Goal: Transaction & Acquisition: Subscribe to service/newsletter

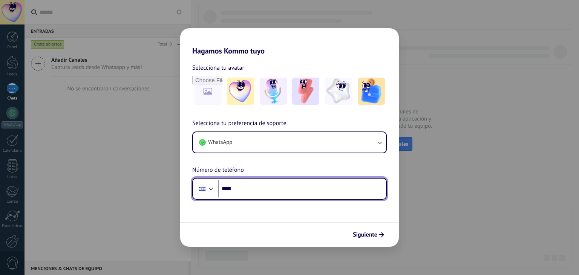
click at [276, 188] on input "****" at bounding box center [302, 188] width 168 height 17
type input "**********"
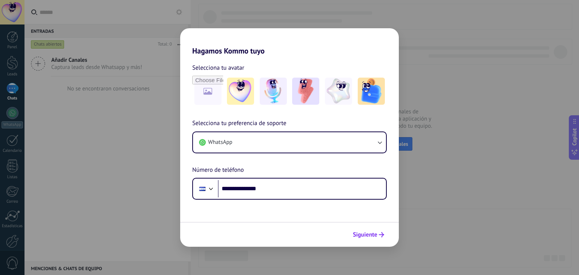
click at [377, 233] on span "Siguiente" at bounding box center [365, 234] width 24 height 5
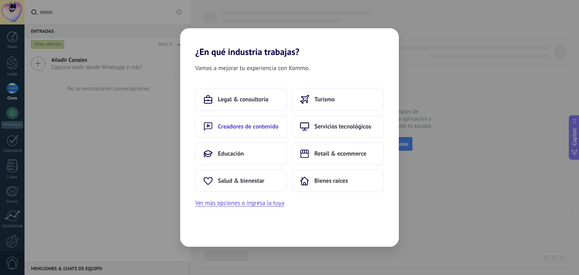
click at [230, 127] on span "Creadores de contenido" at bounding box center [248, 127] width 61 height 8
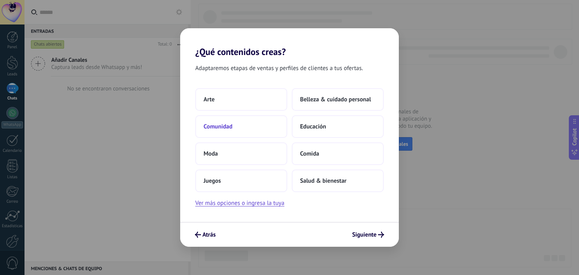
click at [228, 125] on span "Comunidad" at bounding box center [218, 127] width 29 height 8
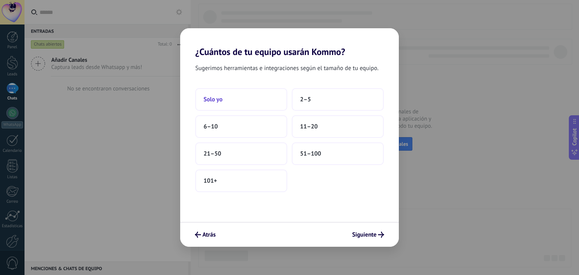
click at [214, 100] on span "Solo yo" at bounding box center [213, 100] width 19 height 8
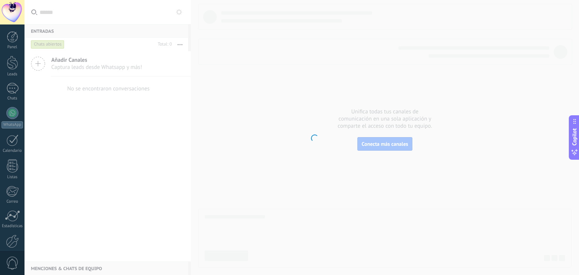
scroll to position [38, 0]
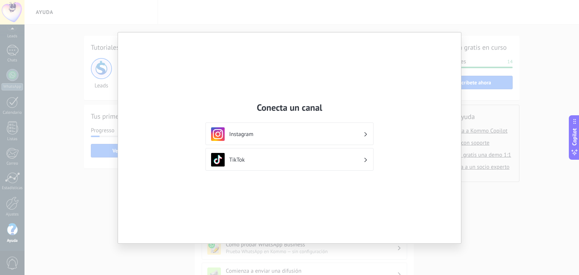
click at [532, 223] on div "Conecta un canal Instagram TikTok" at bounding box center [289, 137] width 579 height 275
click at [363, 137] on div "Instagram" at bounding box center [289, 134] width 157 height 14
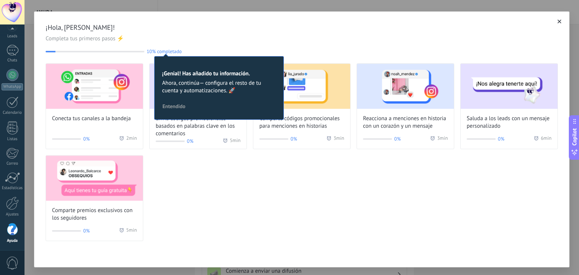
click at [336, 204] on div "Conecta tus canales a la bandeja 0% 2 min Envía códigos promocionales basados e…" at bounding box center [302, 152] width 512 height 178
click at [8, 49] on div at bounding box center [12, 50] width 12 height 11
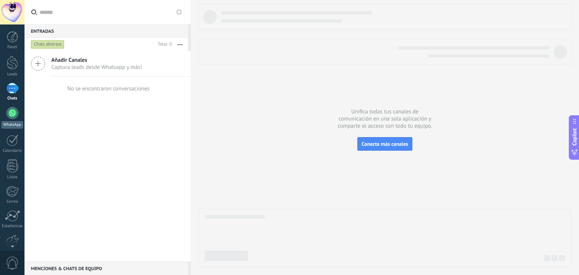
click at [9, 113] on div at bounding box center [12, 113] width 12 height 12
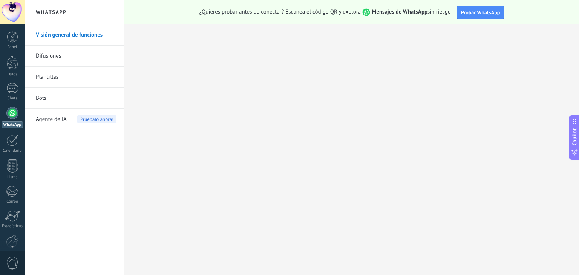
click at [53, 53] on link "Difusiones" at bounding box center [76, 56] width 81 height 21
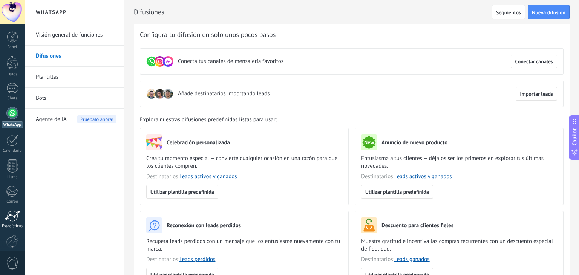
click at [10, 217] on div at bounding box center [12, 215] width 15 height 11
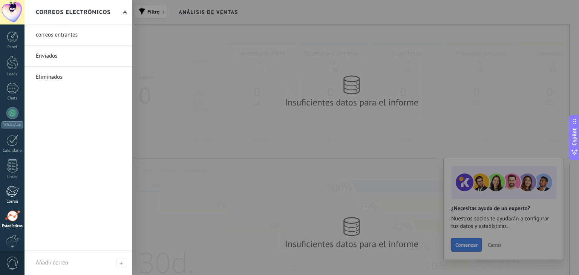
click at [13, 188] on div at bounding box center [12, 191] width 12 height 11
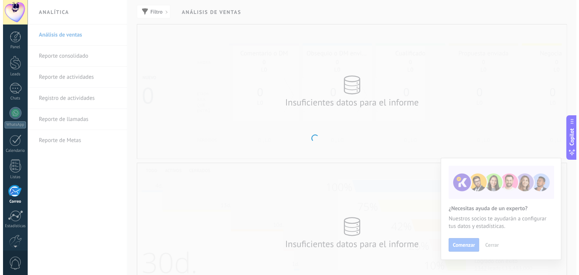
scroll to position [38, 0]
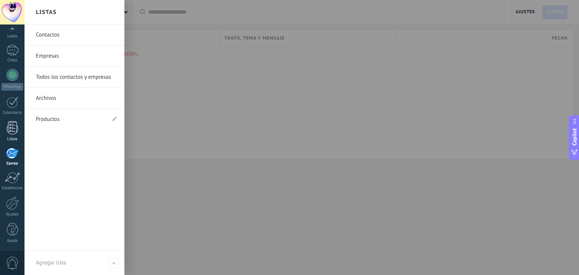
click at [12, 127] on div at bounding box center [12, 127] width 11 height 13
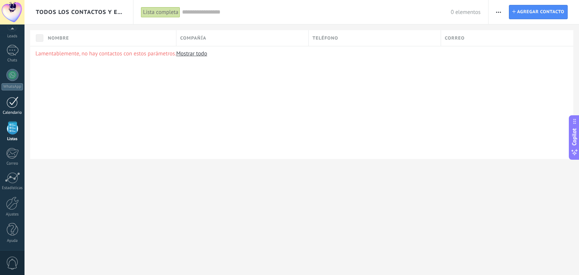
click at [12, 100] on div at bounding box center [12, 102] width 12 height 12
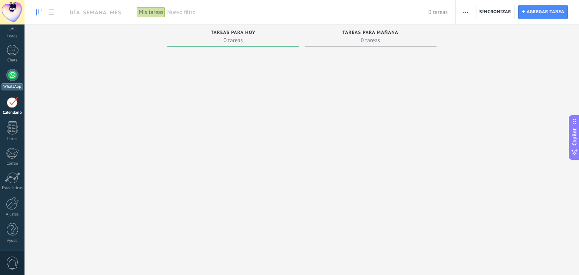
click at [11, 73] on div at bounding box center [12, 75] width 12 height 12
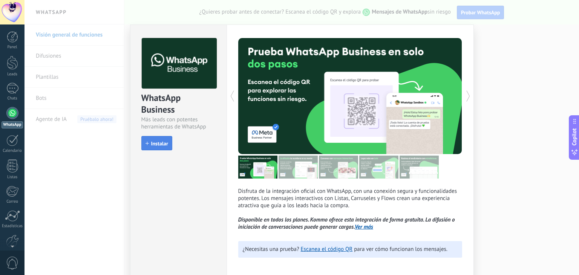
click at [159, 139] on button "Instalar" at bounding box center [156, 143] width 31 height 14
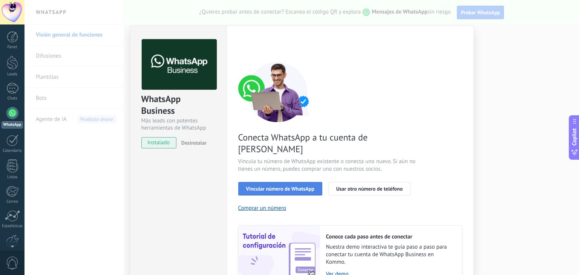
click at [307, 186] on span "Vincular número de WhatsApp" at bounding box center [280, 188] width 68 height 5
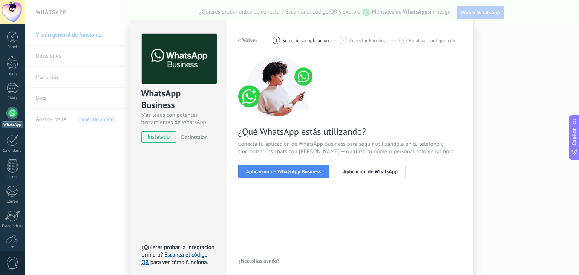
scroll to position [11, 0]
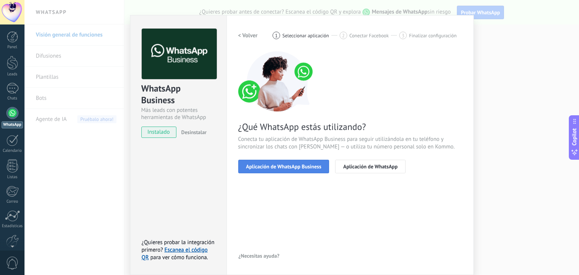
click at [300, 165] on span "Aplicación de WhatsApp Business" at bounding box center [283, 166] width 75 height 5
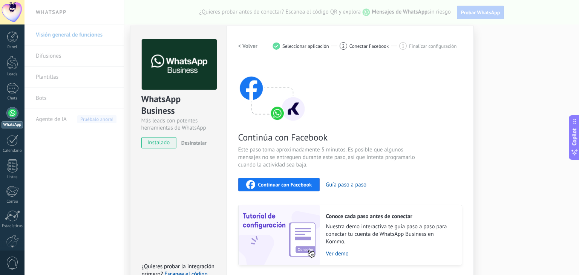
scroll to position [0, 0]
click at [343, 186] on button "Guía paso a paso" at bounding box center [346, 184] width 41 height 7
click at [304, 45] on span "Seleccionar aplicación" at bounding box center [305, 46] width 47 height 6
click at [238, 43] on h2 "< Volver" at bounding box center [248, 46] width 20 height 7
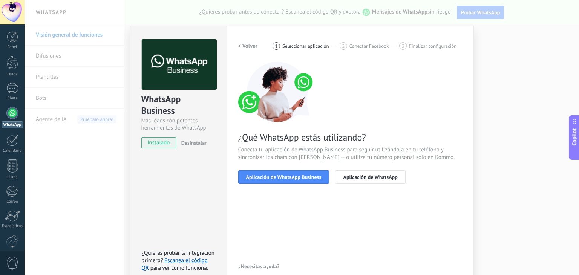
click at [434, 46] on span "Finalizar configuración" at bounding box center [432, 46] width 47 height 6
click at [245, 43] on h2 "< Volver" at bounding box center [248, 46] width 20 height 7
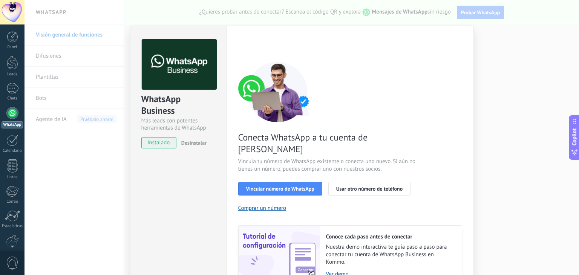
click at [478, 98] on div "WhatsApp Business Más leads con potentes herramientas de WhatsApp instalado Des…" at bounding box center [301, 137] width 554 height 275
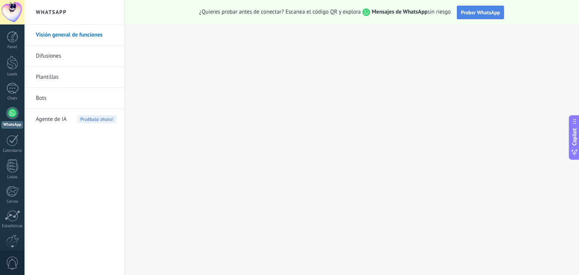
click at [487, 15] on span "Probar WhatsApp" at bounding box center [480, 12] width 39 height 7
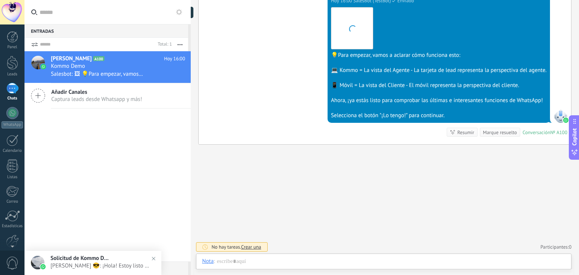
scroll to position [11, 0]
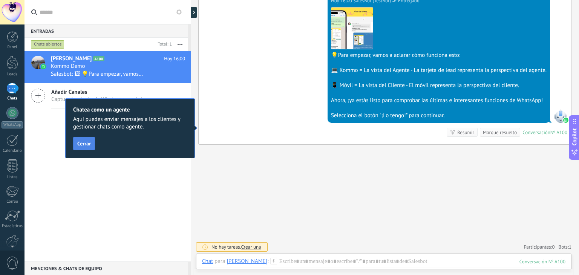
click at [92, 145] on button "Cerrar" at bounding box center [84, 144] width 22 height 14
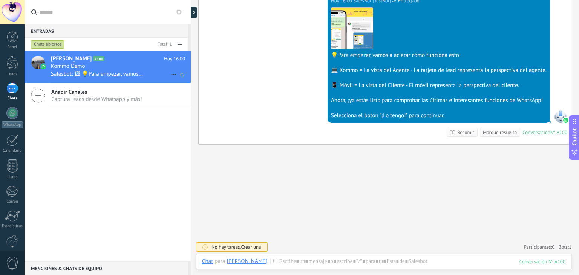
click at [112, 68] on div "Kommo Demo" at bounding box center [118, 67] width 134 height 8
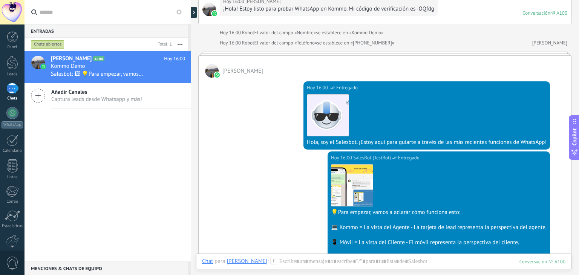
scroll to position [75, 0]
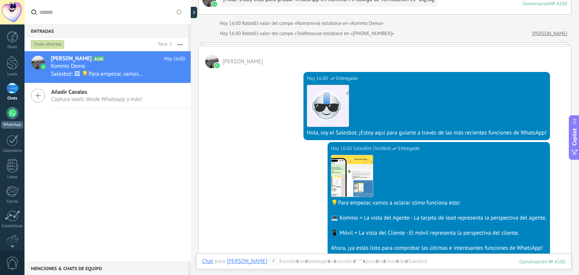
click at [14, 114] on div at bounding box center [12, 113] width 12 height 12
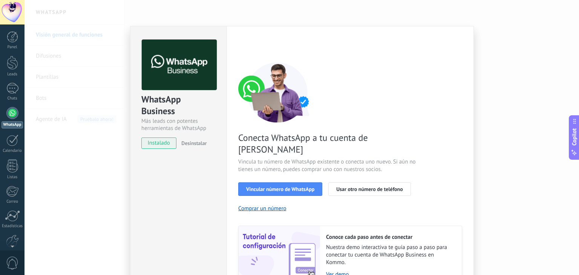
click at [510, 85] on div "WhatsApp Business Más leads con potentes herramientas de WhatsApp instalado Des…" at bounding box center [301, 137] width 554 height 275
click at [556, 160] on div "WhatsApp Business Más leads con potentes herramientas de WhatsApp instalado Des…" at bounding box center [301, 137] width 554 height 275
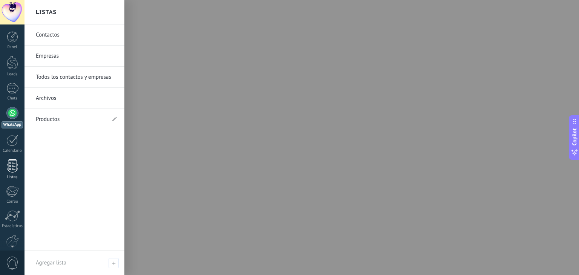
click at [21, 159] on link "Listas" at bounding box center [12, 169] width 24 height 20
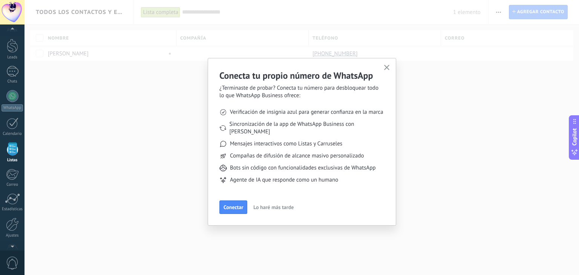
scroll to position [19, 0]
click at [246, 201] on button "Conectar" at bounding box center [233, 208] width 28 height 14
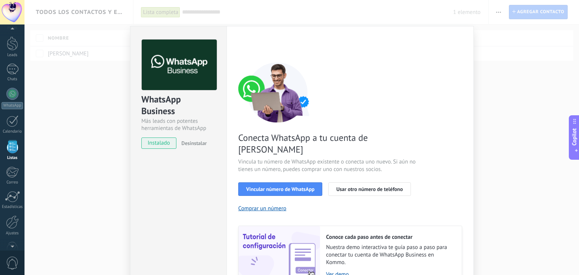
click at [509, 70] on div "WhatsApp Business Más leads con potentes herramientas de WhatsApp instalado Des…" at bounding box center [301, 137] width 554 height 275
